Goal: Task Accomplishment & Management: Manage account settings

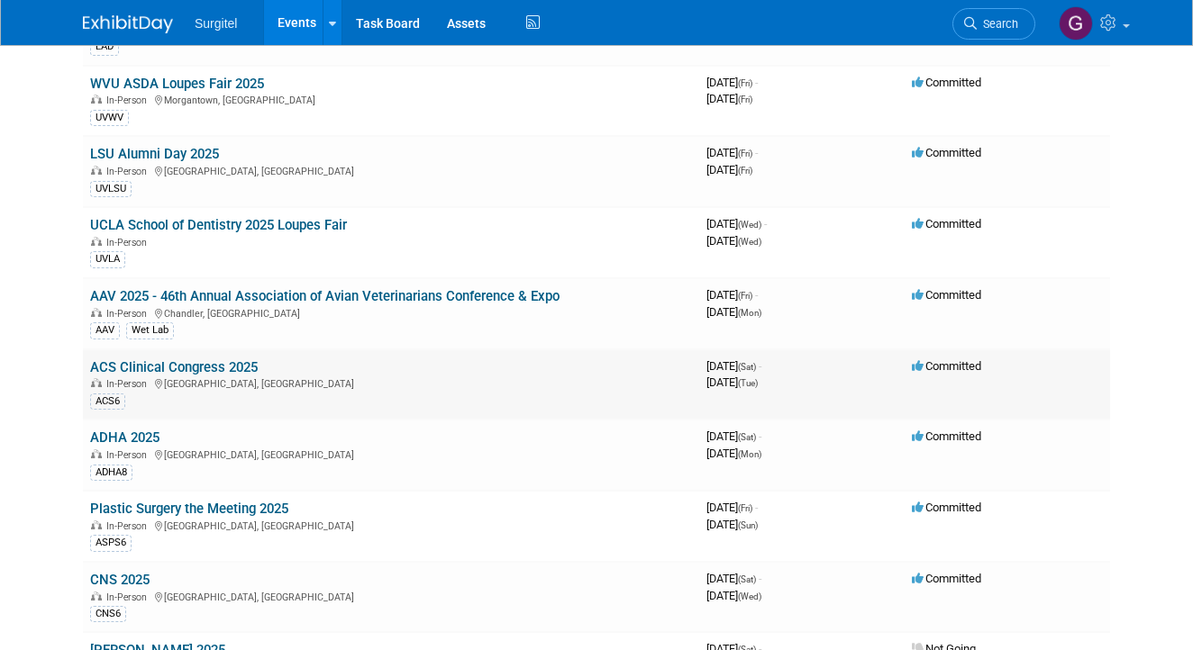
scroll to position [1703, 0]
click at [162, 359] on link "ACS Clinical Congress 2025" at bounding box center [174, 367] width 168 height 16
click at [210, 501] on link "Plastic Surgery the Meeting 2025" at bounding box center [189, 509] width 198 height 16
click at [218, 501] on link "Plastic Surgery the Meeting 2025" at bounding box center [189, 509] width 198 height 16
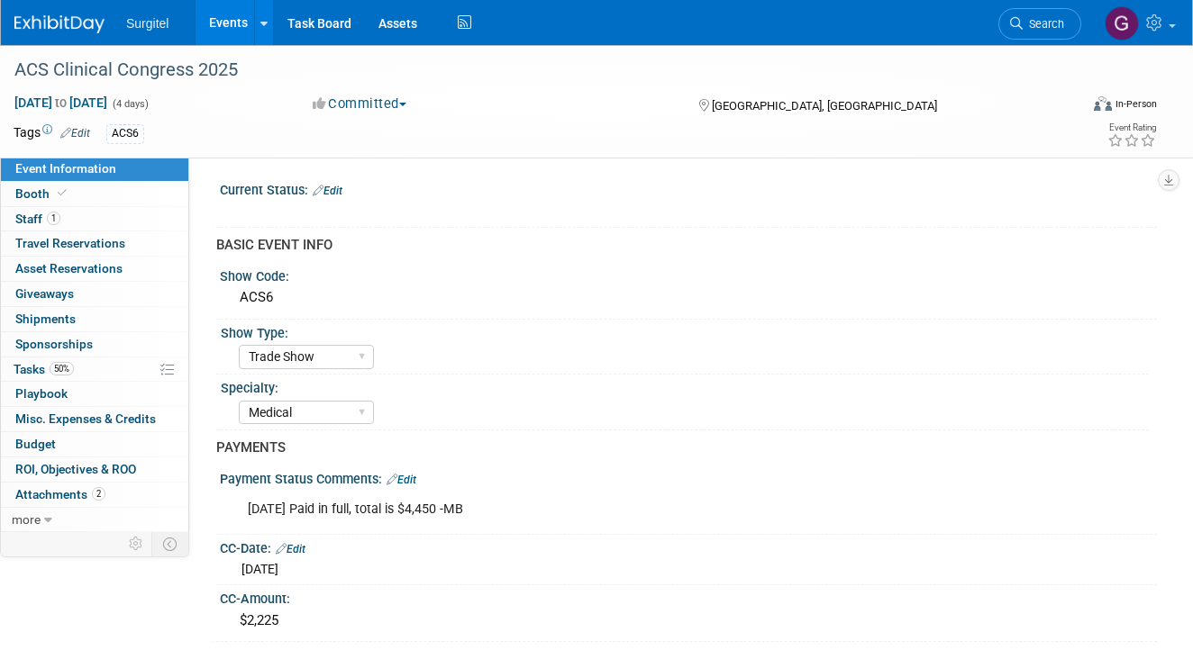
select select "Trade Show"
select select "Medical"
select select "Rewards - 12003"
select select "No"
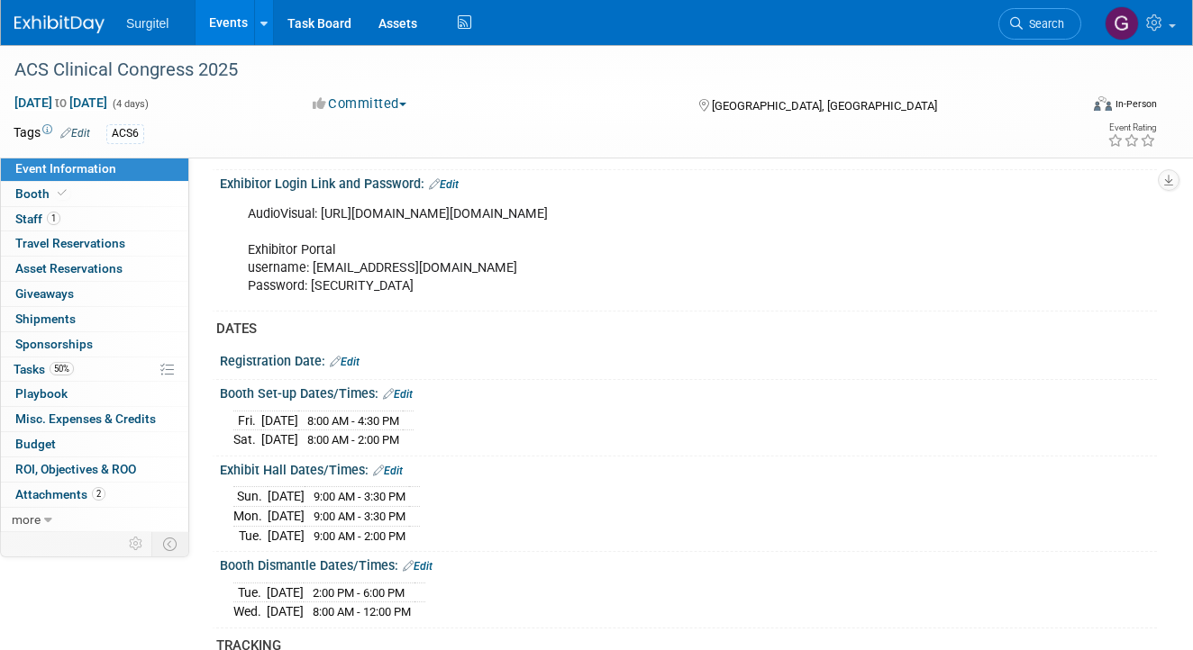
scroll to position [1053, 0]
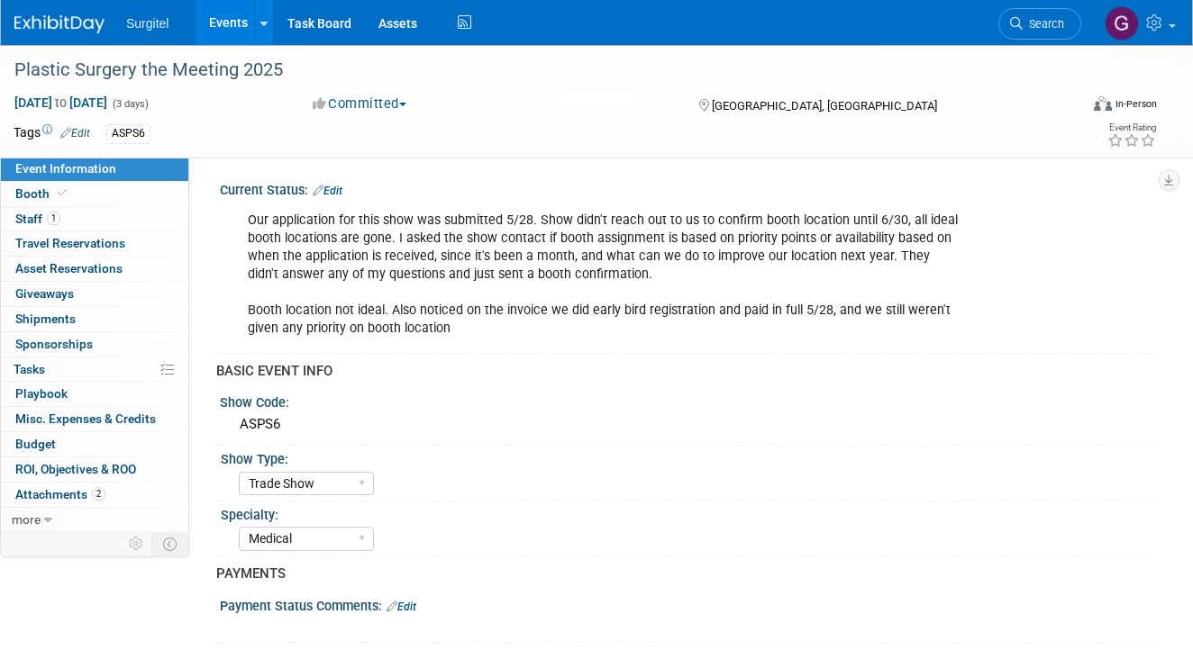
select select "Trade Show"
select select "Medical"
select select "SkyMiles - 93008"
select select "No"
click at [26, 219] on span "Staff 1" at bounding box center [37, 219] width 45 height 14
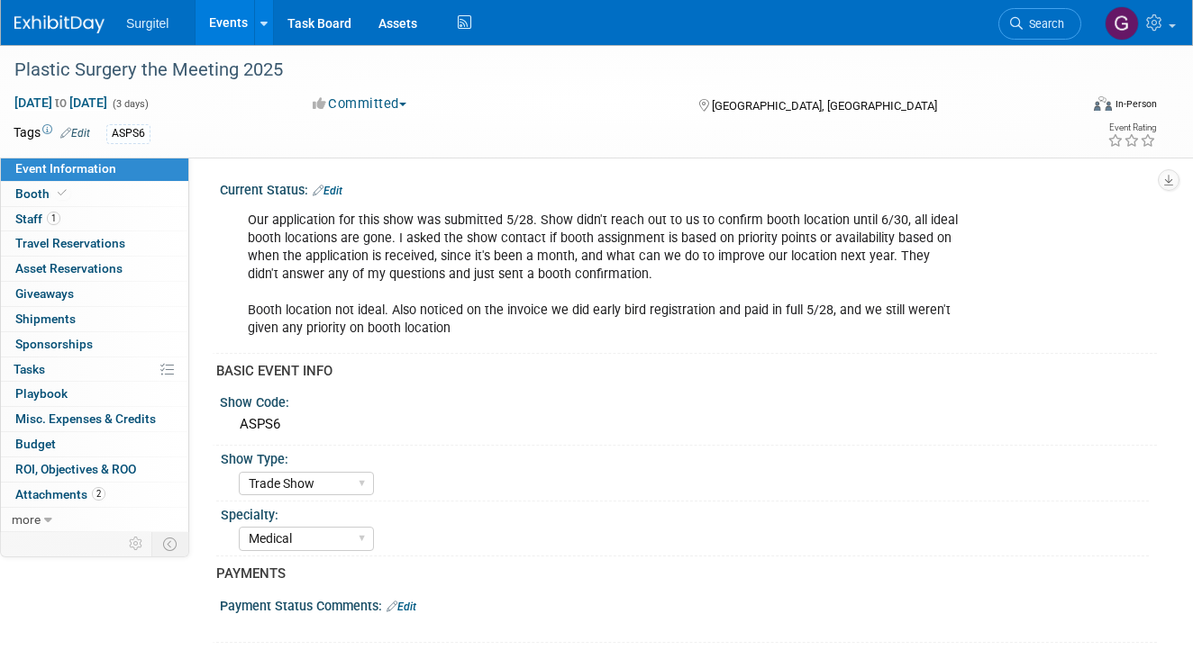
select select "Trade Show"
select select "Medical"
select select "SkyMiles - 93008"
select select "No"
click at [20, 213] on span "Staff 1" at bounding box center [37, 219] width 45 height 14
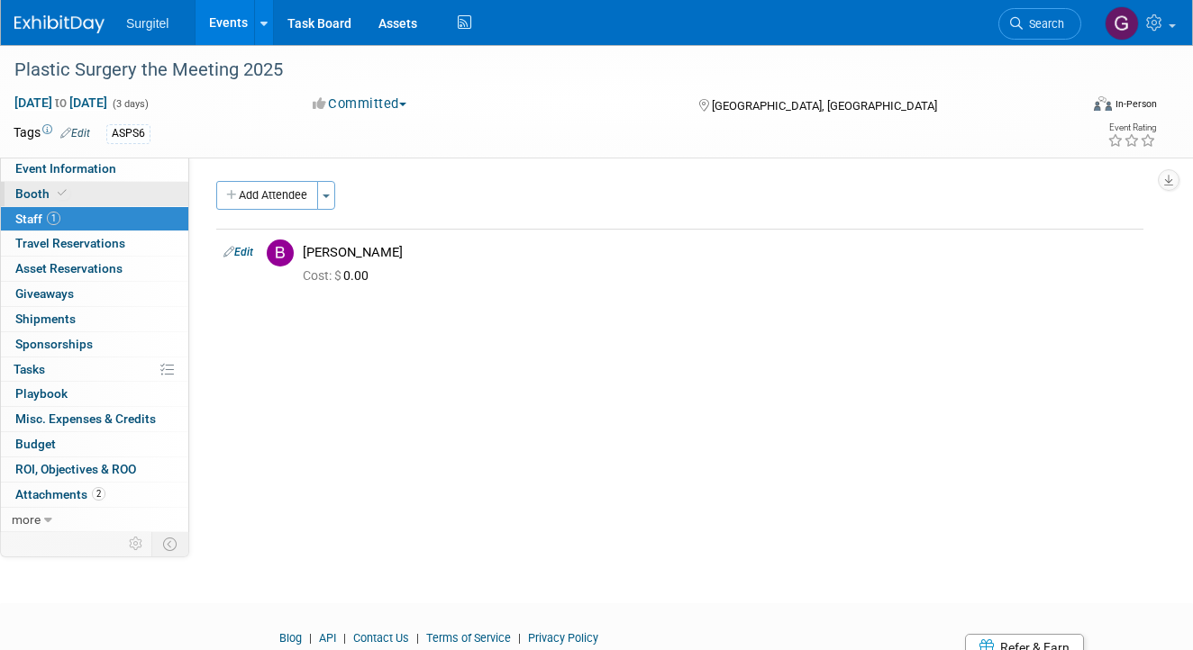
click at [50, 196] on span "Booth" at bounding box center [42, 193] width 55 height 14
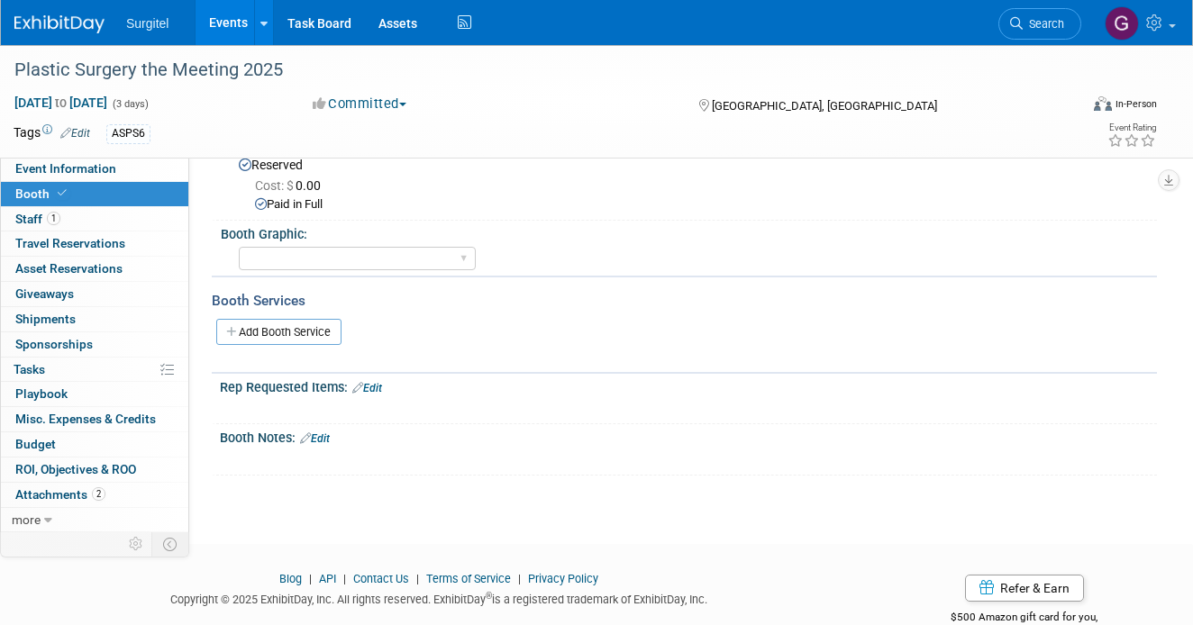
scroll to position [129, 0]
